Goal: Communication & Community: Participate in discussion

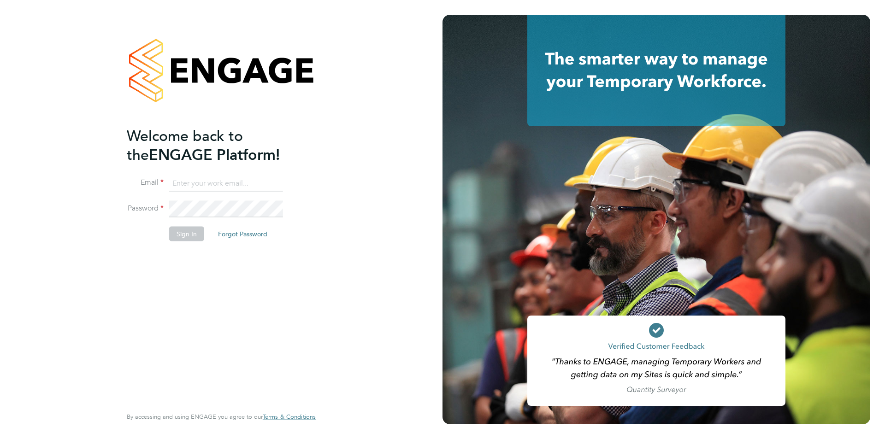
type input "[EMAIL_ADDRESS][PERSON_NAME][DOMAIN_NAME]"
click at [190, 236] on button "Sign In" at bounding box center [186, 233] width 35 height 15
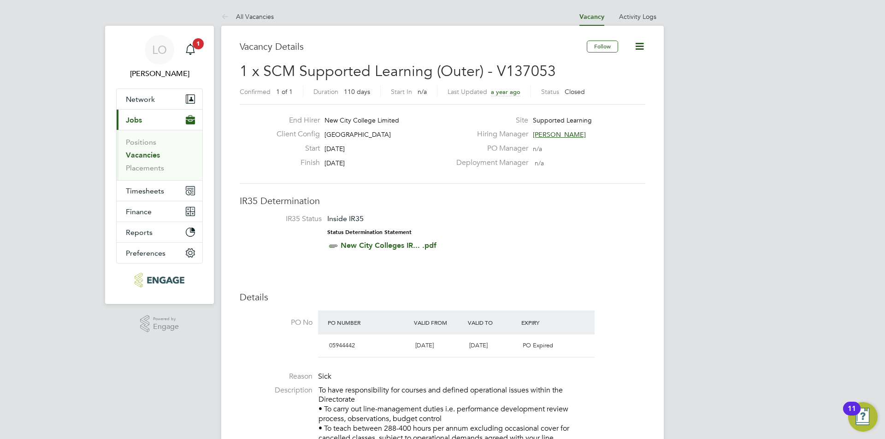
click at [211, 254] on app-nav-sections-wrapper "LO Luke O'Neill Notifications 1 Applications: Network Team Members Businesses S…" at bounding box center [159, 165] width 109 height 278
click at [194, 49] on icon "Main navigation" at bounding box center [190, 49] width 11 height 11
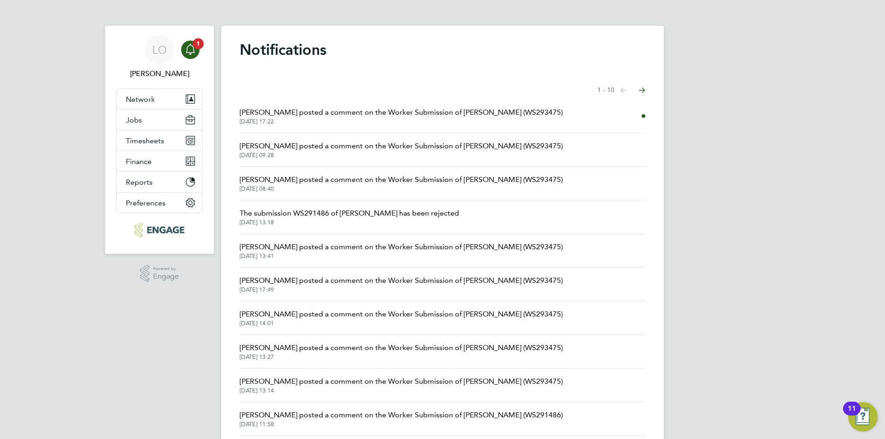
click at [334, 113] on span "Fiona Matthews posted a comment on the Worker Submission of Annie Dao (WS293475)" at bounding box center [401, 112] width 323 height 11
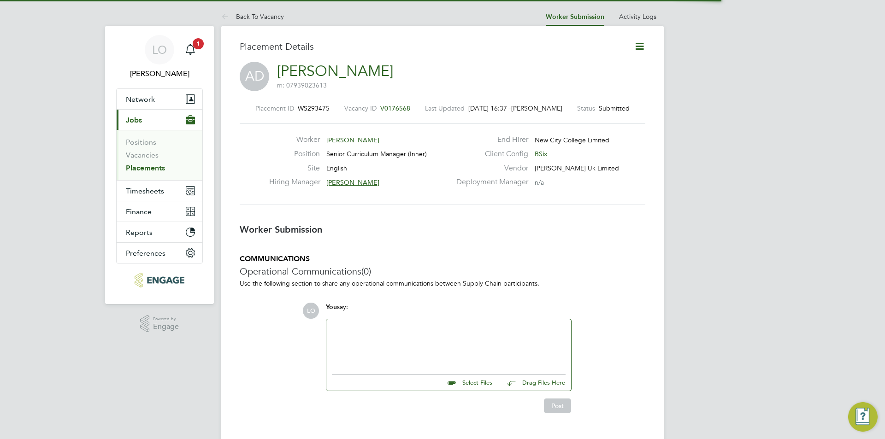
scroll to position [15, 182]
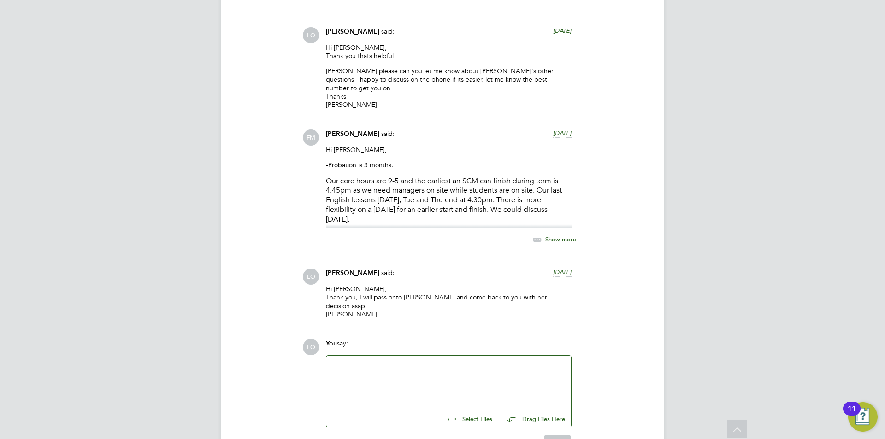
click at [367, 361] on div at bounding box center [449, 381] width 234 height 40
click at [450, 177] on p "Our core hours are 9-5 and the earliest an SCM can finish during term is 4.45pm…" at bounding box center [449, 201] width 246 height 48
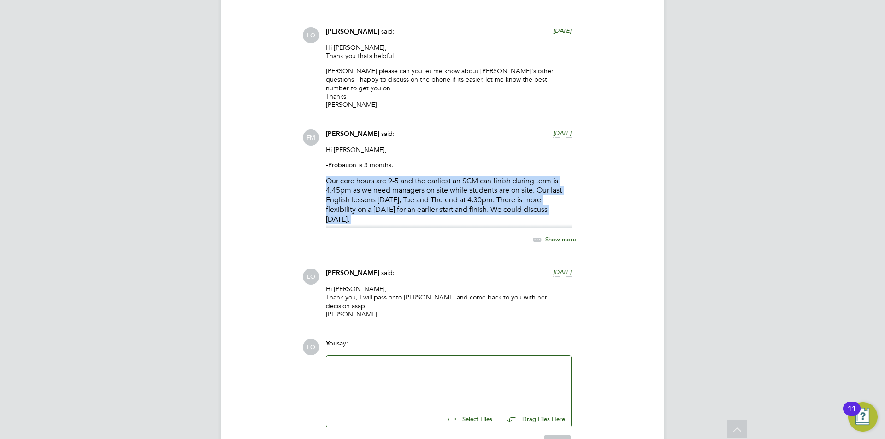
click at [450, 177] on p "Our core hours are 9-5 and the earliest an SCM can finish during term is 4.45pm…" at bounding box center [449, 201] width 246 height 48
click at [442, 177] on p "Our core hours are 9-5 and the earliest an SCM can finish during term is 4.45pm…" at bounding box center [449, 201] width 246 height 48
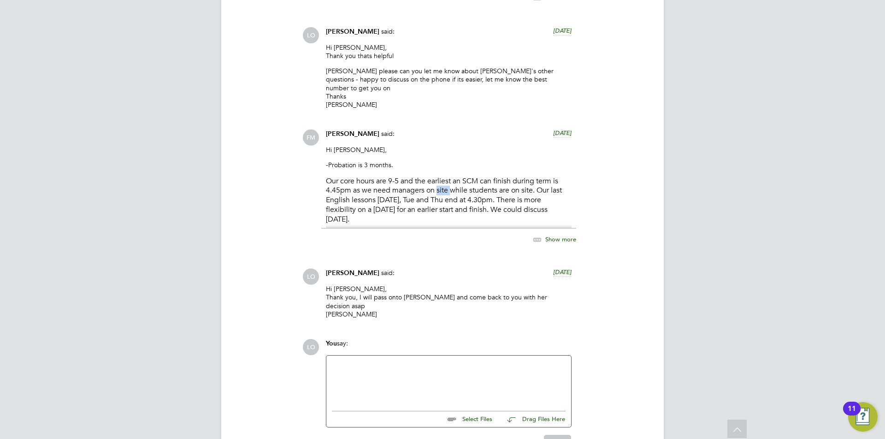
click at [442, 177] on p "Our core hours are 9-5 and the earliest an SCM can finish during term is 4.45pm…" at bounding box center [449, 201] width 246 height 48
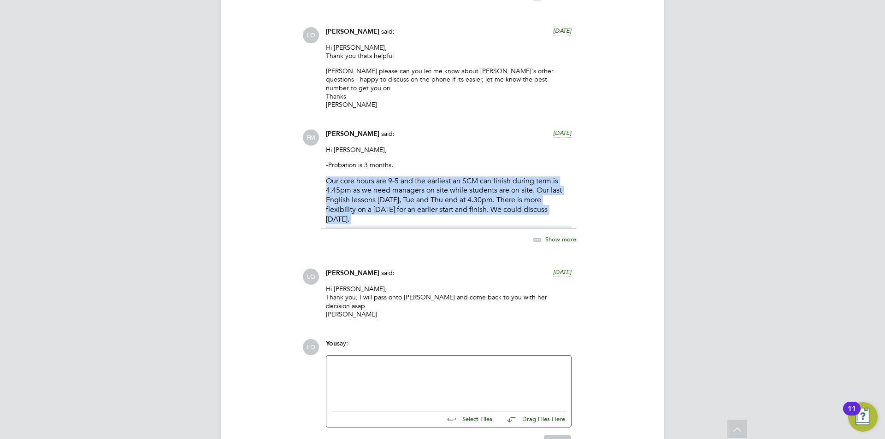
click at [442, 177] on p "Our core hours are 9-5 and the earliest an SCM can finish during term is 4.45pm…" at bounding box center [449, 201] width 246 height 48
drag, startPoint x: 457, startPoint y: 142, endPoint x: 452, endPoint y: 141, distance: 5.0
click at [456, 177] on p "Our core hours are 9-5 and the earliest an SCM can finish during term is 4.45pm…" at bounding box center [449, 201] width 246 height 48
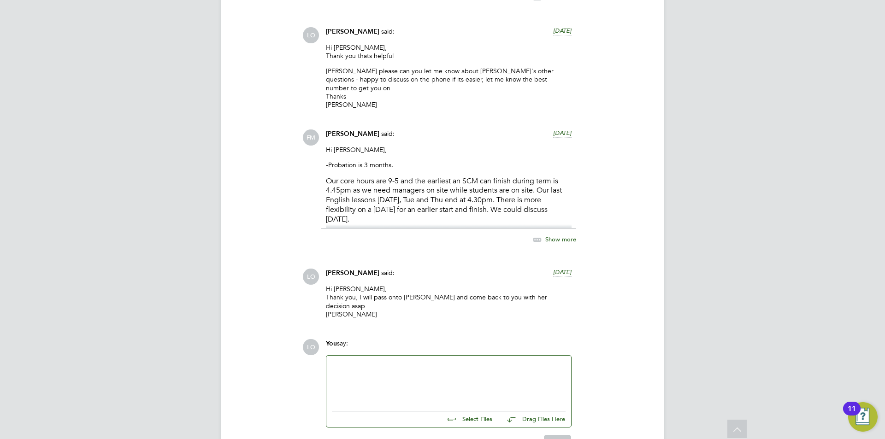
click at [356, 361] on div at bounding box center [449, 381] width 234 height 40
click at [344, 361] on div "Hi Fiona, 2 final things from Annie please - appreciate your support with her q…" at bounding box center [449, 381] width 234 height 40
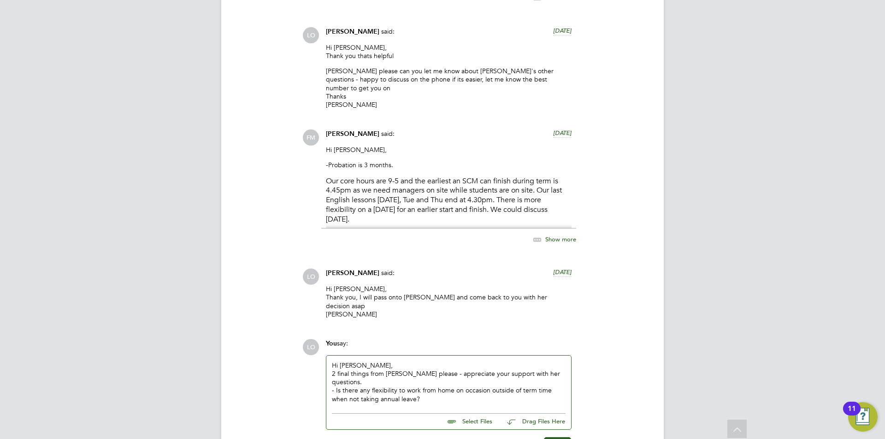
click at [436, 386] on div "- Is there any flexibility to work from home on occasion outside of term time w…" at bounding box center [449, 394] width 234 height 17
drag, startPoint x: 396, startPoint y: 337, endPoint x: 385, endPoint y: 343, distance: 12.6
click at [458, 403] on div "- She has been successfully appointed" at bounding box center [449, 407] width 234 height 8
drag, startPoint x: 414, startPoint y: 341, endPoint x: 399, endPoint y: 329, distance: 19.0
click at [448, 403] on div "- She has been successfully appointed" at bounding box center [449, 407] width 234 height 8
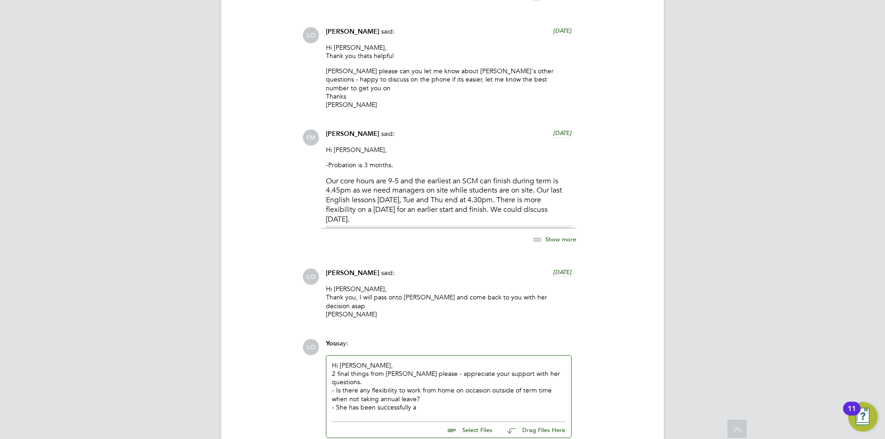
click at [422, 403] on div "- She has been successfully a" at bounding box center [449, 407] width 234 height 8
drag, startPoint x: 497, startPoint y: 341, endPoint x: 437, endPoint y: 351, distance: 60.8
click at [445, 403] on div "- She has been successful in a place on the ETFs Practionner Research Programme…" at bounding box center [449, 411] width 234 height 17
click at [429, 403] on div "- She has been successful in a place on the ETFs Practionner Research Programme…" at bounding box center [449, 411] width 234 height 17
click at [494, 403] on div "- She has been successful in a place on the ETFs Practionner Research Programme…" at bounding box center [449, 411] width 234 height 17
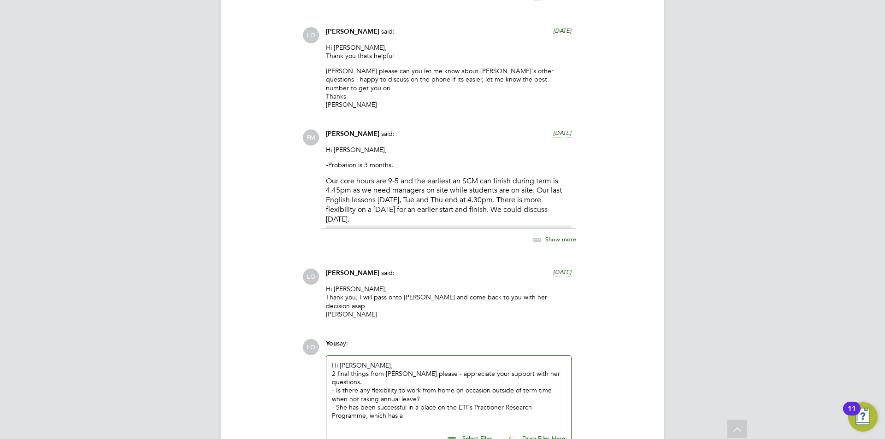
click at [427, 403] on div "- She has been successful in a place on the ETFs Practioner Research Programme,…" at bounding box center [449, 411] width 234 height 17
click at [488, 403] on div "- She has been successful in a place on the ETFs Practioner Research Programme,…" at bounding box center [449, 411] width 234 height 17
click at [426, 403] on div "- She has been successful in a place on the ETFs Practitioner Research Programm…" at bounding box center [449, 411] width 234 height 17
click at [421, 403] on div "- She has been successful in a place on the ETFs Practitioner Research Programm…" at bounding box center [449, 411] width 234 height 17
click at [455, 403] on div "- She has been successful in a place on the ETFs Practitioner Research Programm…" at bounding box center [449, 415] width 234 height 25
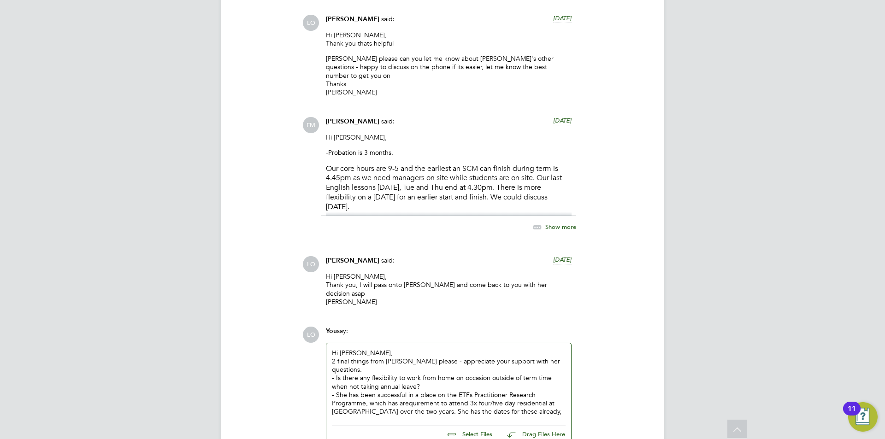
scroll to position [3898, 0]
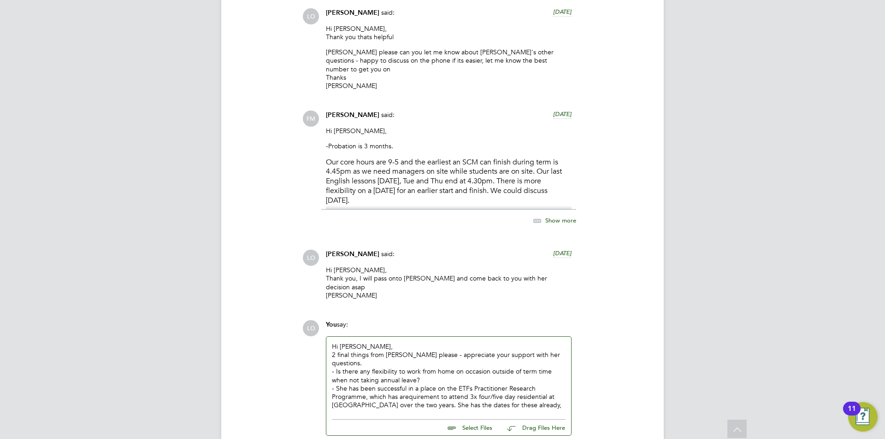
click at [551, 217] on span "Show more" at bounding box center [560, 221] width 31 height 8
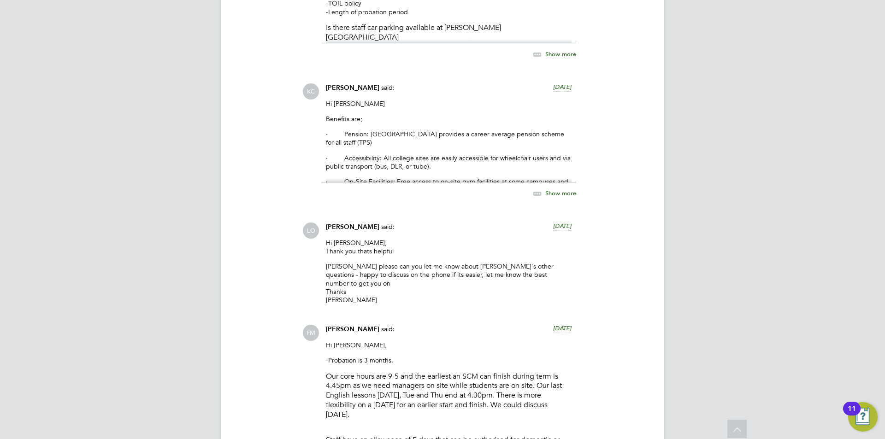
scroll to position [3667, 0]
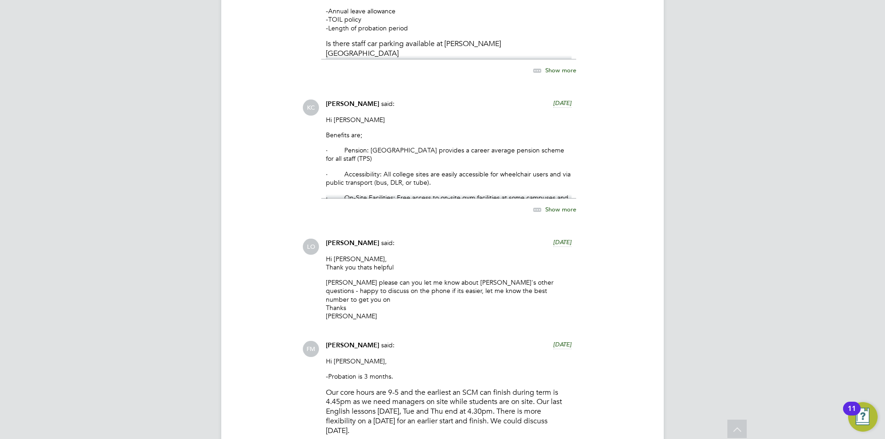
click at [574, 205] on span "Show more" at bounding box center [560, 209] width 31 height 8
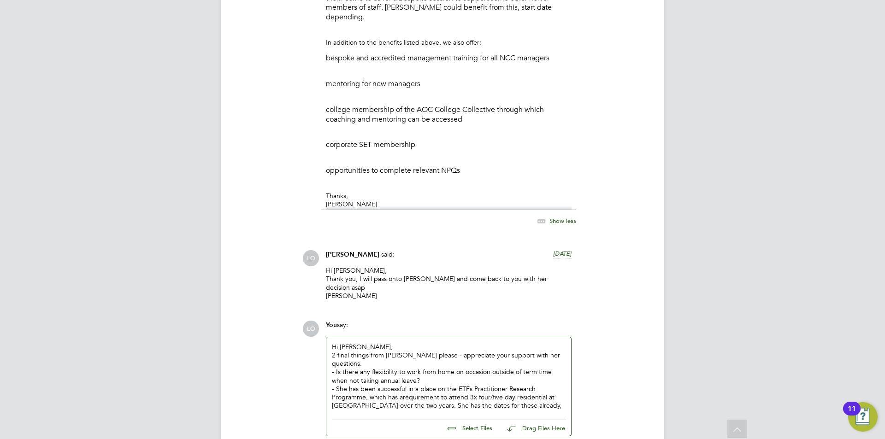
scroll to position [4349, 0]
click at [560, 385] on div "- She has been successful in a place on the ETFs Practitioner Research Programm…" at bounding box center [449, 397] width 234 height 25
click at [448, 385] on div "- She has been successful in a place on the ETFs Practitioner Research Programm…" at bounding box center [449, 402] width 234 height 34
click at [412, 418] on div "21st - 24th October 2025" at bounding box center [449, 422] width 234 height 8
click at [410, 427] on div "4-6th March" at bounding box center [449, 431] width 234 height 8
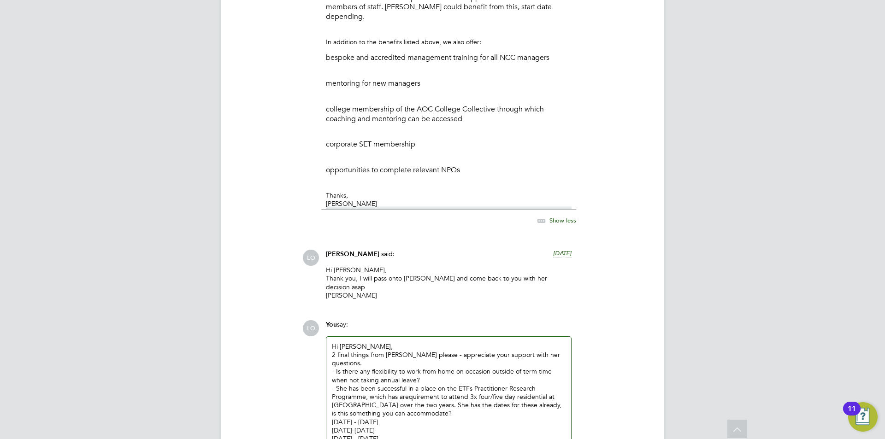
click at [449, 385] on div "- She has been successful in a place on the ETFs Practitioner Research Programm…" at bounding box center [449, 402] width 234 height 34
click at [554, 351] on div "2 final things from Annie please - appreciate your support with her questions." at bounding box center [449, 359] width 234 height 17
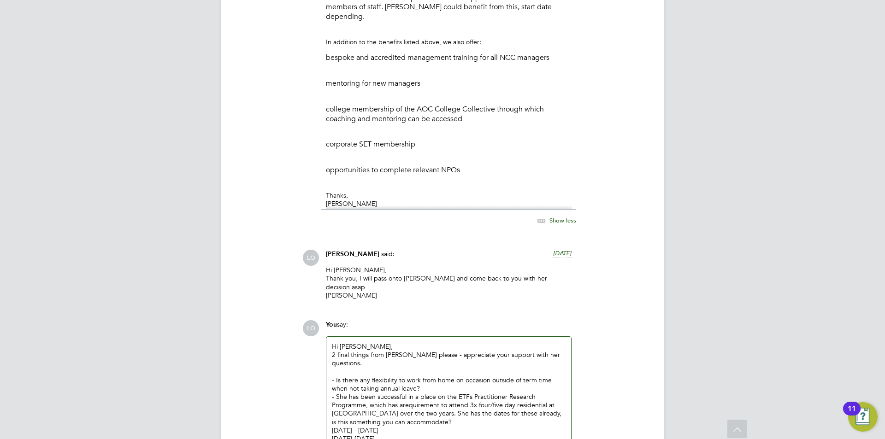
scroll to position [4391, 0]
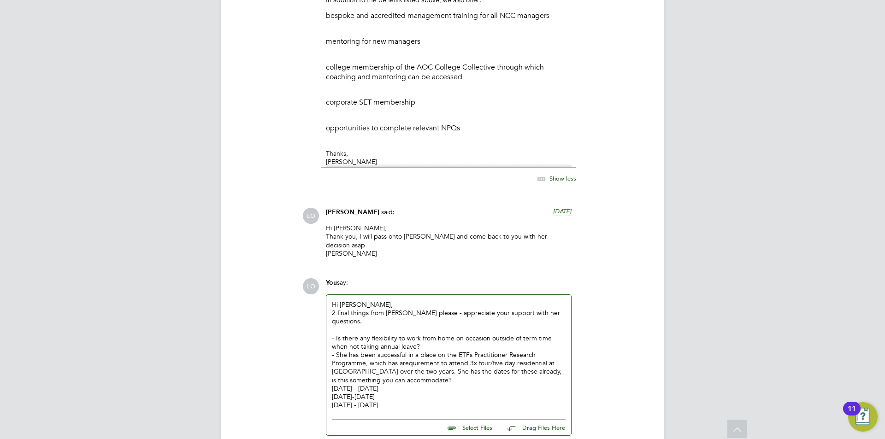
click at [408, 401] on div "13th - 15th May 2026" at bounding box center [449, 405] width 234 height 8
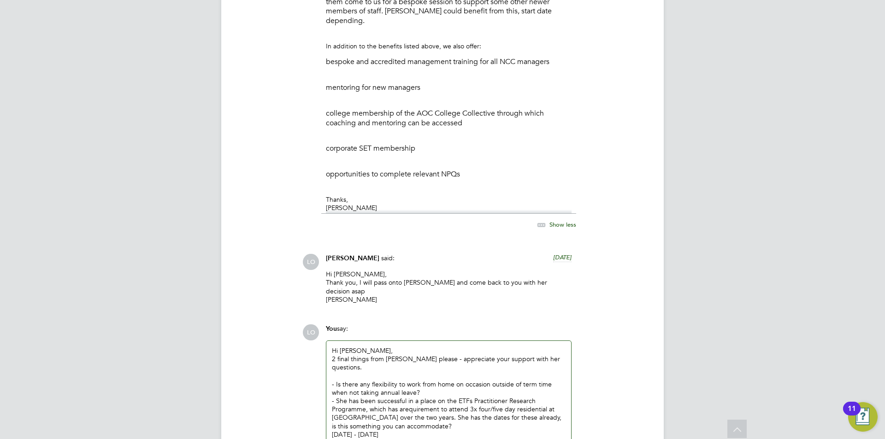
click at [366, 341] on div "Hi Fiona, 2 final things from Annie please - appreciate your support with her q…" at bounding box center [448, 426] width 245 height 171
click at [369, 347] on div "Hi Fiona, 2 final things from Annie please - appreciate your support with her q…" at bounding box center [449, 427] width 234 height 160
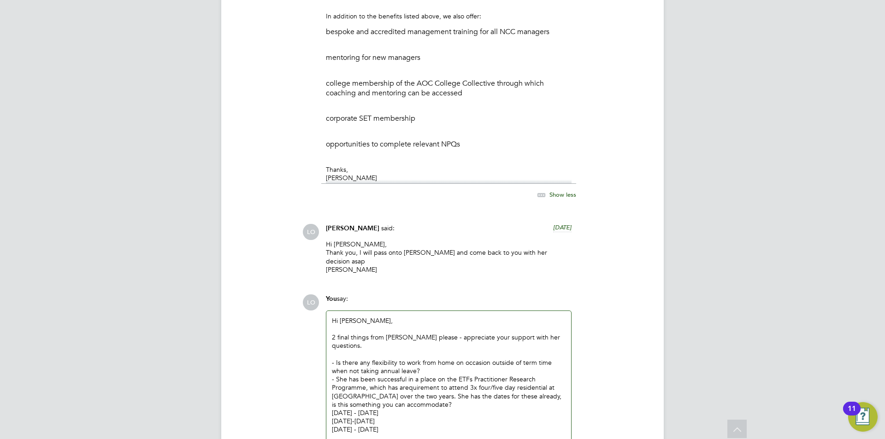
scroll to position [4391, 0]
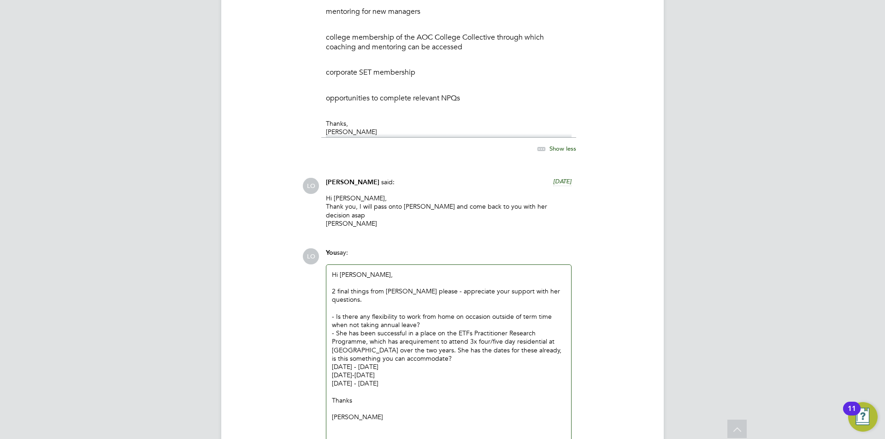
scroll to position [4437, 0]
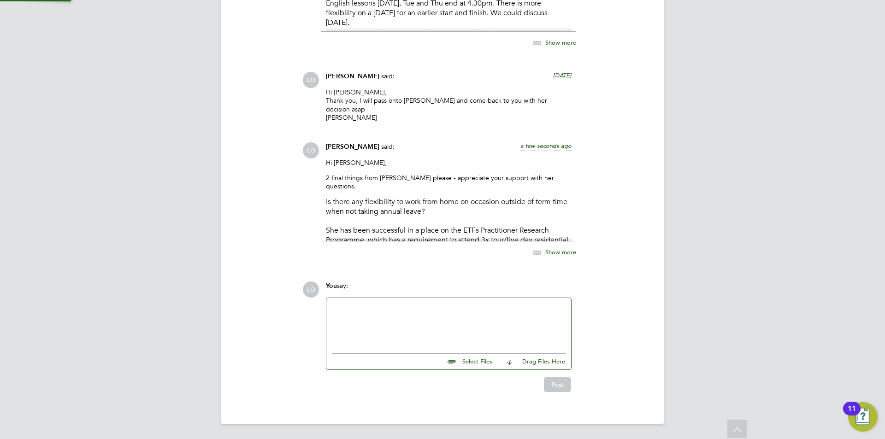
scroll to position [4018, 0]
